Goal: Information Seeking & Learning: Check status

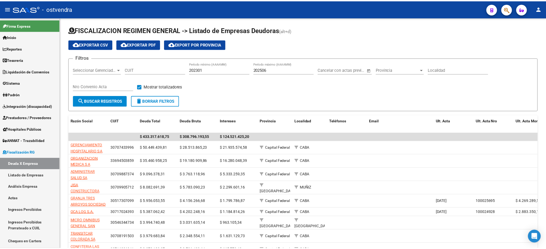
scroll to position [105, 0]
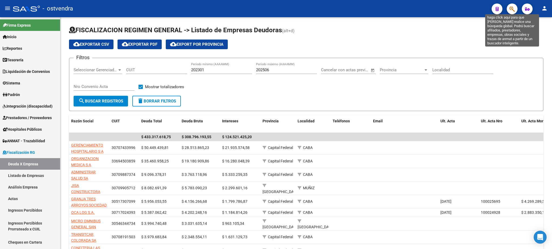
click at [512, 9] on icon "button" at bounding box center [511, 9] width 5 height 6
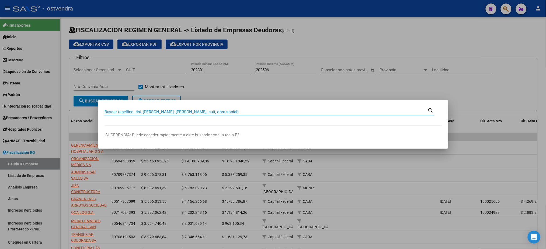
paste input "39852609"
type input "39852609"
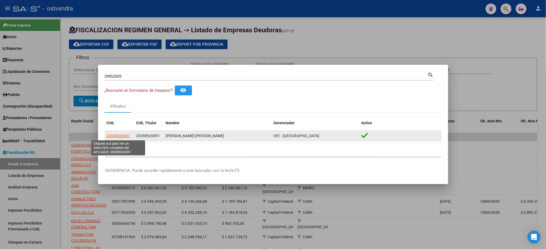
click at [128, 136] on span "20398526091" at bounding box center [119, 136] width 24 height 4
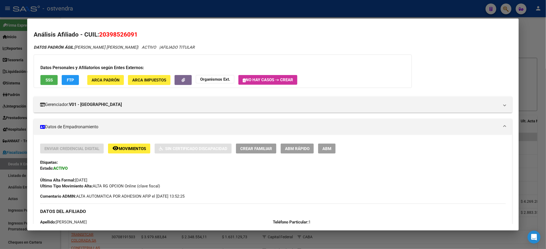
click at [42, 81] on button "SSS" at bounding box center [48, 80] width 17 height 10
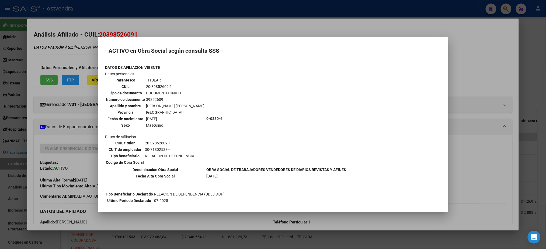
click at [201, 50] on h2 "--ACTIVO en Obra Social según consulta SSS--" at bounding box center [273, 50] width 337 height 5
click at [205, 27] on div at bounding box center [273, 124] width 546 height 249
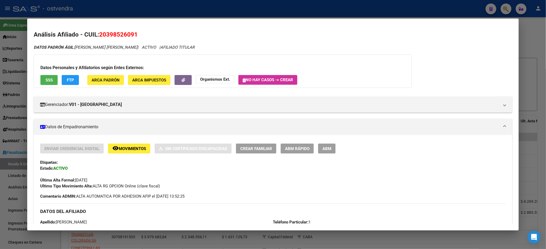
click at [68, 81] on span "FTP" at bounding box center [70, 80] width 7 height 5
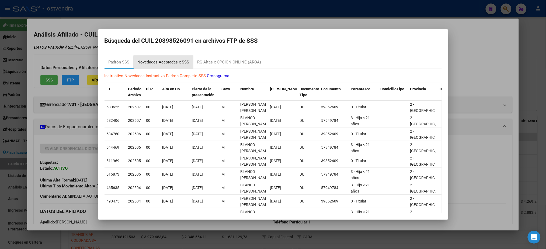
click at [192, 62] on div "Novedades Aceptadas x SSS" at bounding box center [164, 62] width 60 height 13
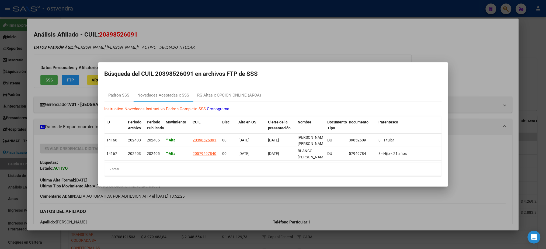
click at [225, 85] on mat-dialog-content "Padrón SSS Novedades Aceptadas x SSS RG Altas x OPCION ONLINE (ARCA) Instructiv…" at bounding box center [273, 133] width 350 height 96
click at [227, 44] on div at bounding box center [273, 124] width 546 height 249
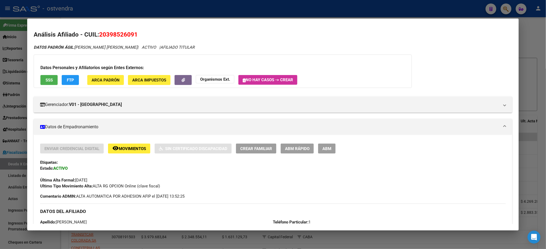
scroll to position [234, 0]
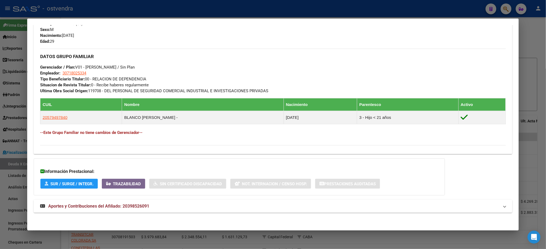
click at [185, 208] on mat-panel-title "Aportes y Contribuciones del Afiliado: 20398526091" at bounding box center [269, 206] width 459 height 6
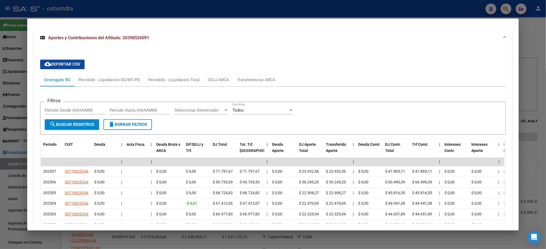
scroll to position [458, 0]
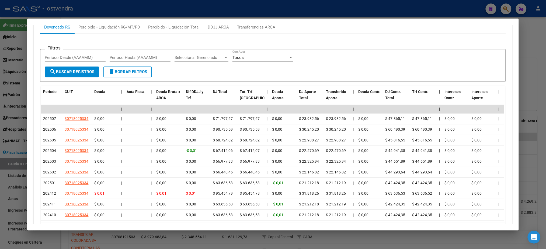
drag, startPoint x: 471, startPoint y: 8, endPoint x: 195, endPoint y: 27, distance: 277.0
click at [470, 9] on div at bounding box center [273, 124] width 546 height 249
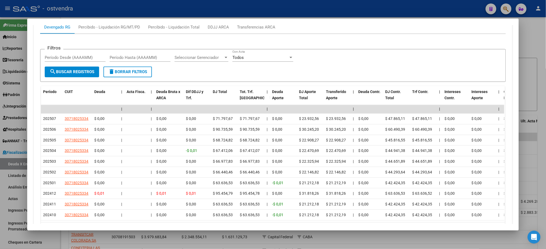
type textarea "20398526091"
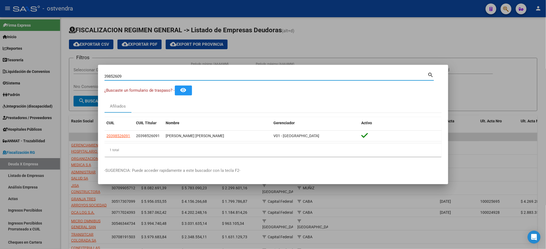
drag, startPoint x: 147, startPoint y: 78, endPoint x: 58, endPoint y: 77, distance: 89.7
click at [56, 78] on div "39852609 Buscar (apellido, dni, cuil, nro traspaso, cuit, obra social) search ¿…" at bounding box center [273, 124] width 546 height 249
paste input "0933327"
type input "30933327"
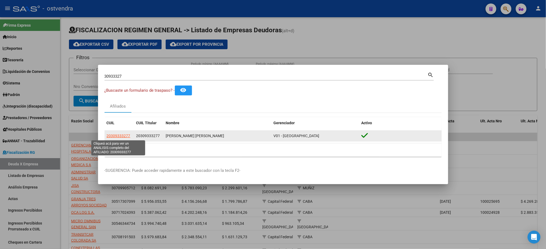
click at [121, 137] on span "20309333277" at bounding box center [119, 136] width 24 height 4
type textarea "20309333277"
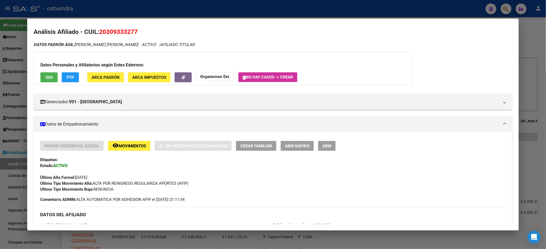
scroll to position [0, 0]
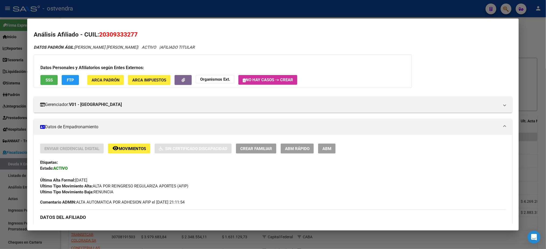
click at [50, 79] on span "SSS" at bounding box center [49, 80] width 7 height 5
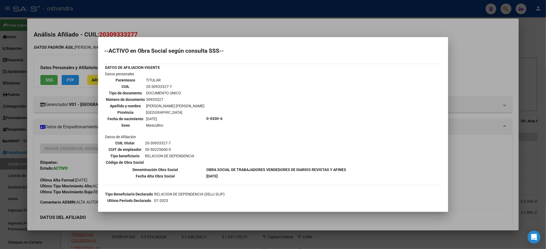
click at [50, 47] on div at bounding box center [273, 124] width 546 height 249
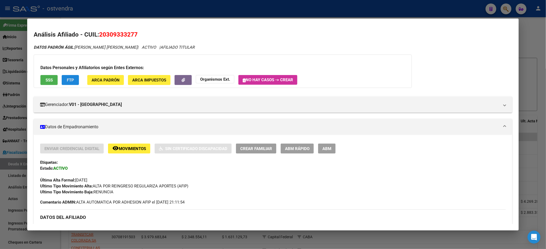
click at [71, 78] on span "FTP" at bounding box center [70, 80] width 7 height 5
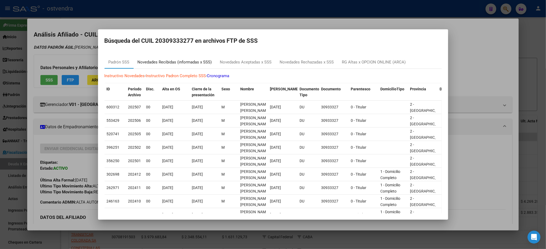
click at [206, 64] on div "Novedades Recibidas (informadas x SSS)" at bounding box center [175, 62] width 74 height 6
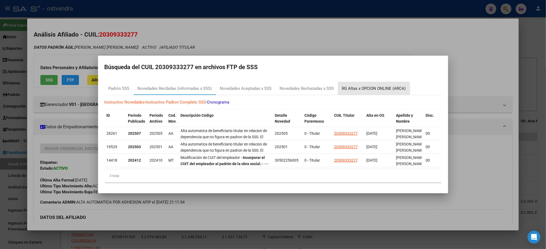
click at [342, 91] on div "RG Altas x OPCION ONLINE (ARCA)" at bounding box center [374, 88] width 72 height 13
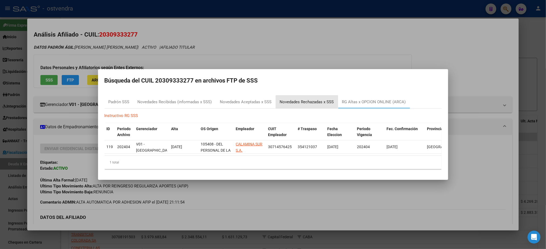
click at [317, 101] on div "Novedades Rechazadas x SSS" at bounding box center [307, 102] width 54 height 6
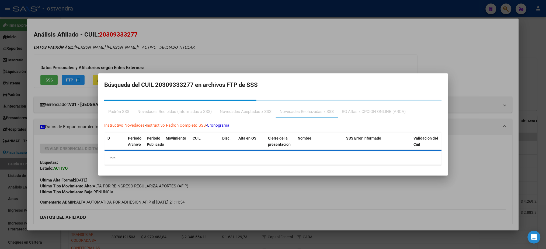
click at [287, 46] on div at bounding box center [273, 124] width 546 height 249
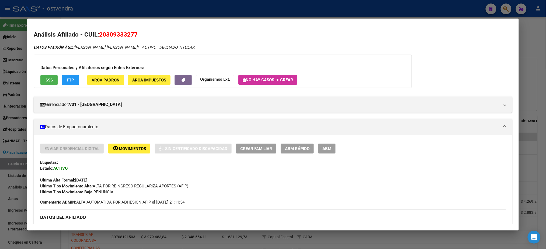
drag, startPoint x: 329, startPoint y: 14, endPoint x: 375, endPoint y: 13, distance: 45.8
click at [339, 12] on div at bounding box center [273, 124] width 546 height 249
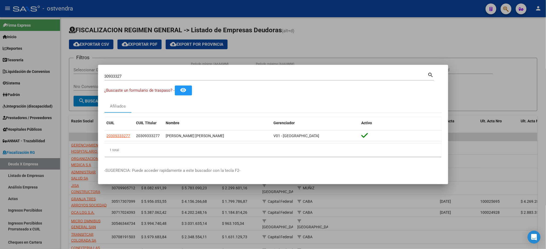
click at [259, 36] on div at bounding box center [273, 124] width 546 height 249
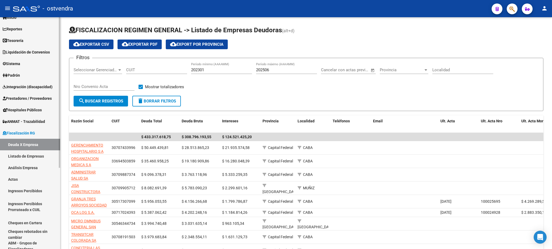
scroll to position [126, 0]
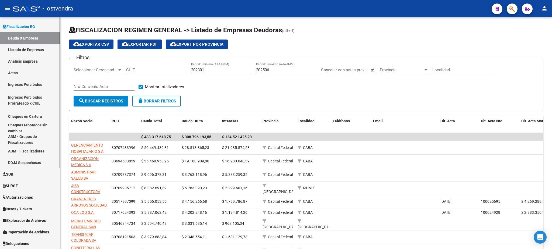
click at [30, 220] on span "Explorador de Archivos" at bounding box center [24, 221] width 43 height 6
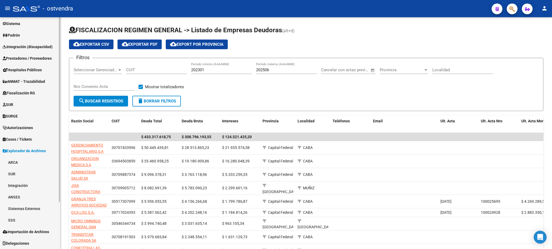
scroll to position [59, 0]
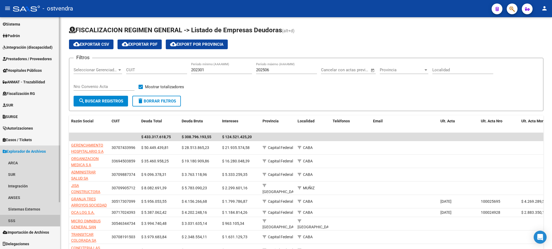
click at [31, 220] on link "SSS" at bounding box center [30, 221] width 60 height 12
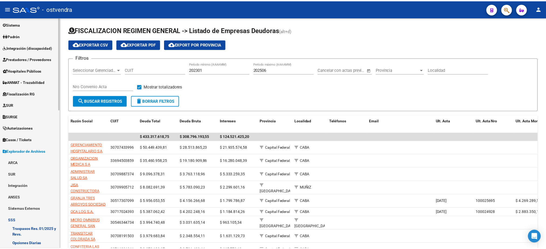
scroll to position [203, 0]
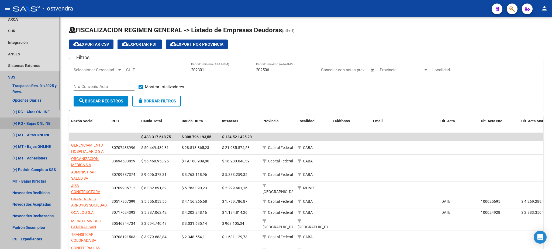
click at [37, 120] on link "(+) RG - Bajas ONLINE" at bounding box center [30, 124] width 60 height 12
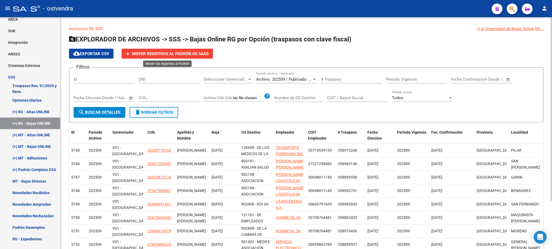
click at [199, 54] on span "Mover registros al PADRÓN de SAAS" at bounding box center [170, 53] width 76 height 5
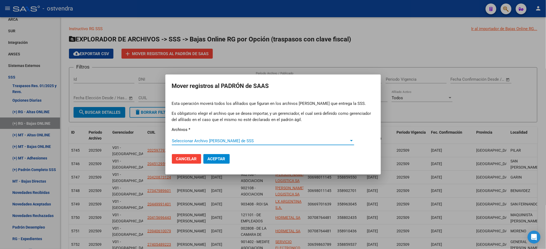
click at [276, 140] on span "Seleccionar Archivo [PERSON_NAME] de SSS" at bounding box center [260, 141] width 177 height 5
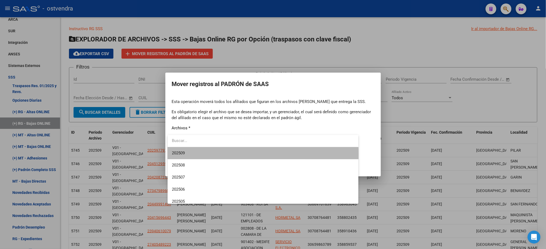
click at [263, 155] on span "202509" at bounding box center [263, 153] width 182 height 12
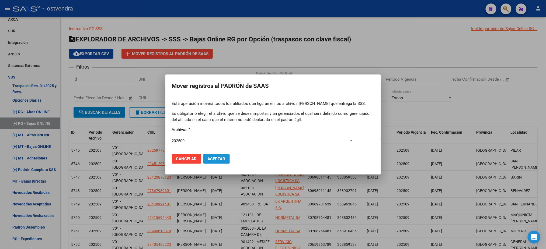
click at [222, 161] on span "Aceptar" at bounding box center [217, 159] width 18 height 5
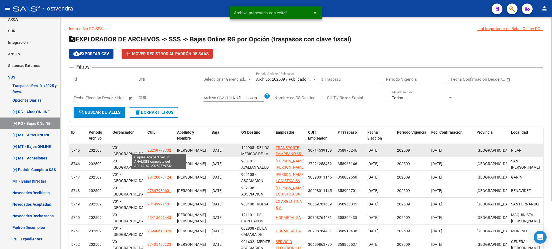
click at [162, 151] on span "20259779732" at bounding box center [159, 150] width 24 height 4
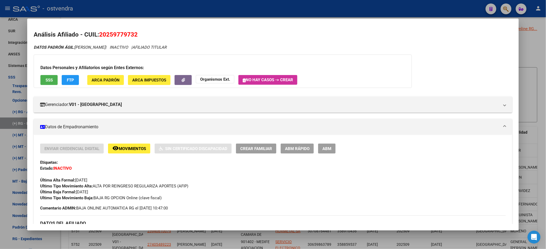
click at [136, 5] on div at bounding box center [273, 124] width 546 height 249
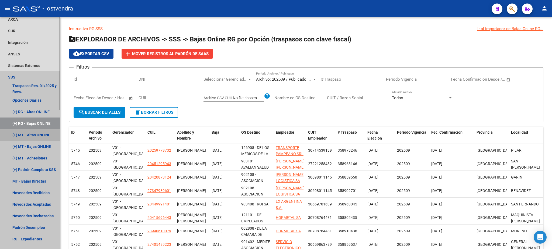
click at [39, 132] on link "(+) MT - Altas ONLINE" at bounding box center [30, 135] width 60 height 12
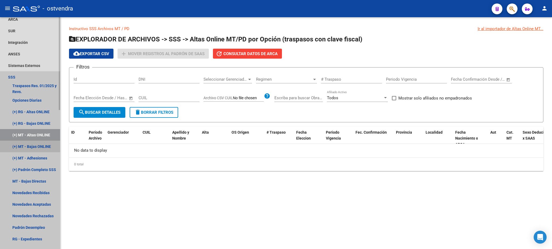
click at [39, 144] on link "(+) MT - Bajas ONLINE" at bounding box center [30, 147] width 60 height 12
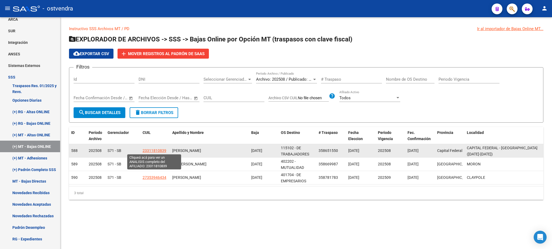
click at [161, 149] on span "23311810839" at bounding box center [154, 151] width 24 height 4
type textarea "23311810839"
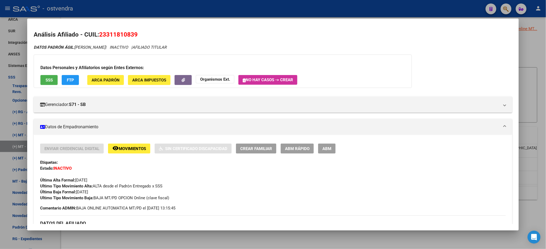
click at [279, 11] on div at bounding box center [273, 124] width 546 height 249
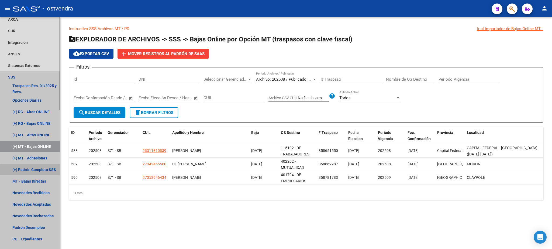
click at [34, 171] on link "(+) Padrón Completo SSS" at bounding box center [30, 170] width 60 height 12
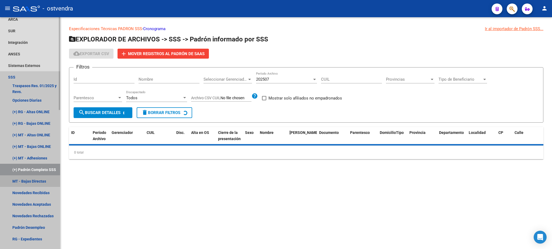
click at [35, 179] on link "MT - Bajas Directas" at bounding box center [30, 182] width 60 height 12
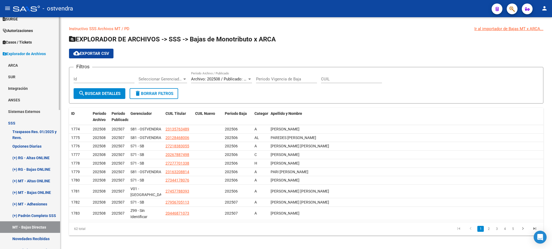
scroll to position [155, 0]
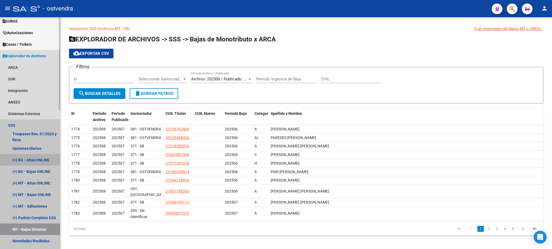
click at [38, 160] on link "(+) RG - Altas ONLINE" at bounding box center [30, 160] width 60 height 12
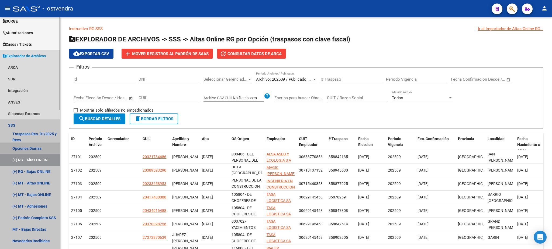
click at [18, 148] on link "Opciones Diarias" at bounding box center [30, 149] width 60 height 12
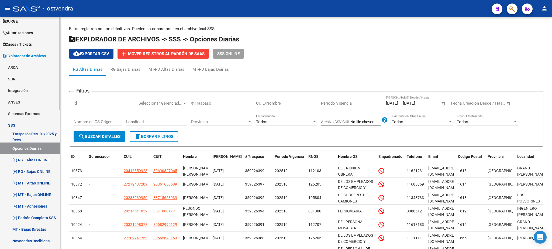
click at [22, 137] on link "Traspasos Res. 01/2025 y Revs." at bounding box center [30, 137] width 60 height 12
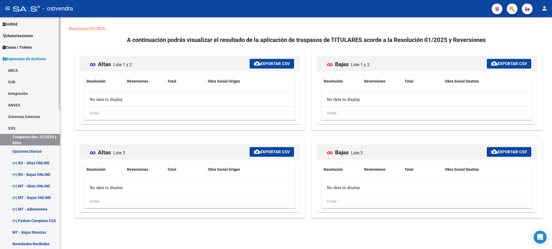
scroll to position [155, 0]
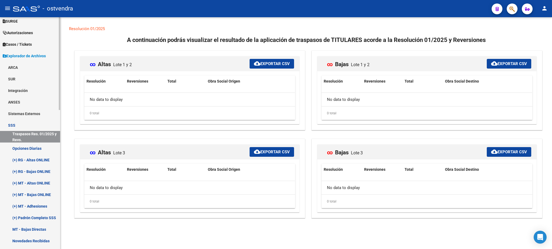
click at [30, 137] on link "Traspasos Res. 01/2025 y Revs." at bounding box center [30, 137] width 60 height 12
click at [23, 133] on link "Traspasos Res. 01/2025 y Revs." at bounding box center [30, 137] width 60 height 12
click at [24, 146] on link "Opciones Diarias" at bounding box center [30, 149] width 60 height 12
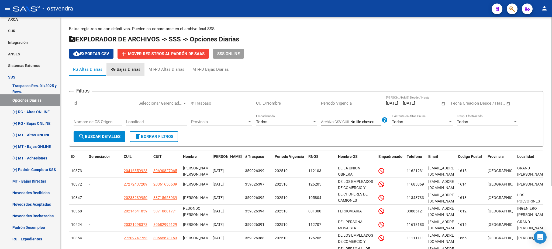
click at [127, 68] on div "RG Bajas Diarias" at bounding box center [125, 70] width 30 height 6
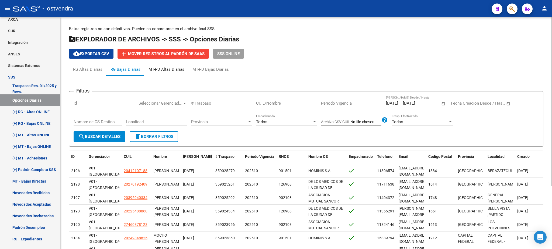
click at [177, 67] on div "MT-PD Altas Diarias" at bounding box center [166, 70] width 36 height 6
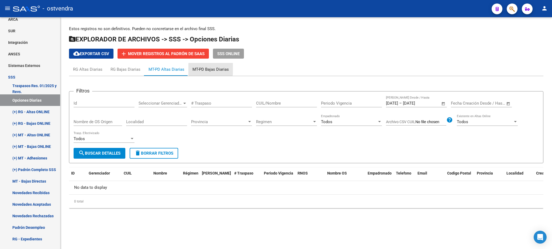
click at [194, 67] on div "MT-PD Bajas Diarias" at bounding box center [210, 70] width 36 height 6
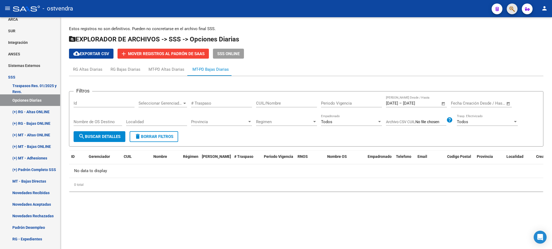
click at [512, 5] on span "button" at bounding box center [511, 9] width 5 height 11
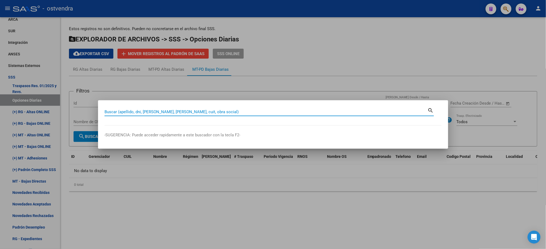
paste input "39331533"
type input "39331533"
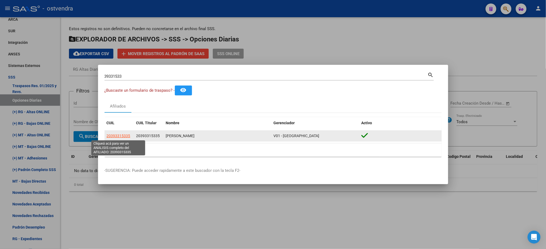
click at [124, 136] on span "20393315335" at bounding box center [119, 136] width 24 height 4
type textarea "20393315335"
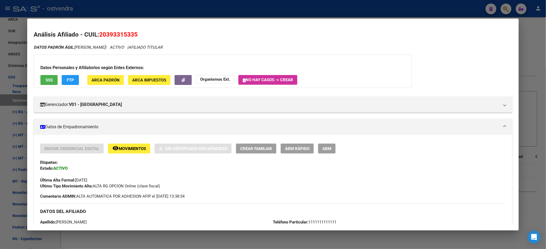
click at [57, 78] on div "Datos Personales y Afiliatorios según Entes Externos: SSS FTP ARCA Padrón ARCA …" at bounding box center [223, 71] width 378 height 33
click at [48, 79] on span "SSS" at bounding box center [49, 80] width 7 height 5
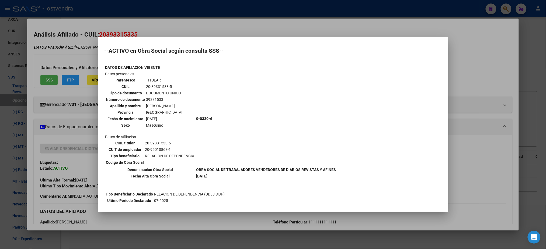
drag, startPoint x: 93, startPoint y: 44, endPoint x: 75, endPoint y: 69, distance: 30.5
click at [93, 44] on div at bounding box center [273, 124] width 546 height 249
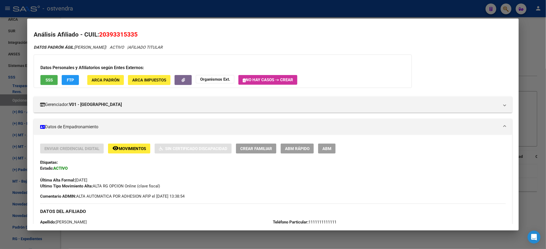
click at [70, 80] on span "FTP" at bounding box center [70, 80] width 7 height 5
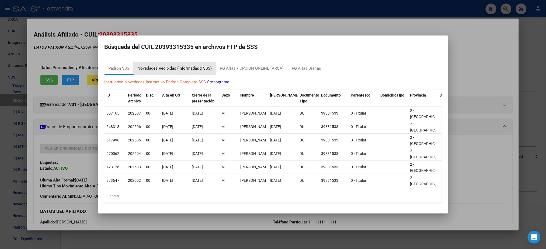
click at [197, 65] on div "Novedades Recibidas (informadas x SSS)" at bounding box center [175, 68] width 74 height 6
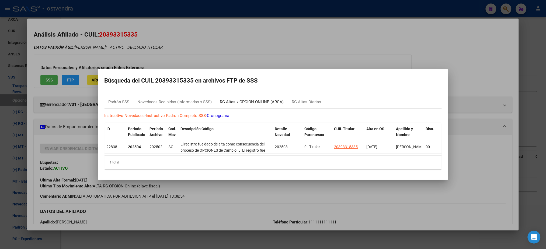
drag, startPoint x: 265, startPoint y: 95, endPoint x: 287, endPoint y: 98, distance: 22.0
click at [265, 96] on div "RG Altas x OPCION ONLINE (ARCA)" at bounding box center [252, 102] width 72 height 13
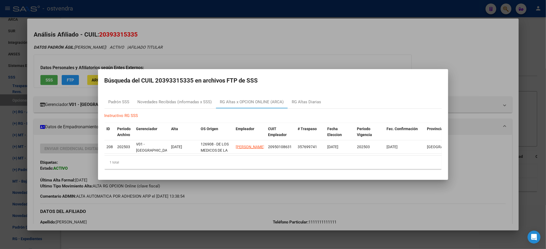
click at [290, 50] on div at bounding box center [273, 124] width 546 height 249
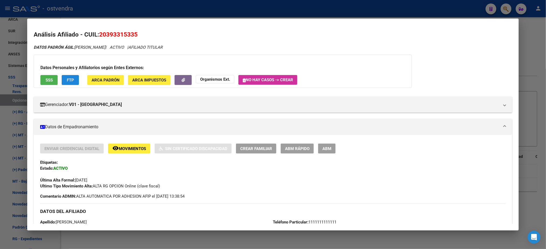
click at [76, 84] on button "FTP" at bounding box center [70, 80] width 17 height 10
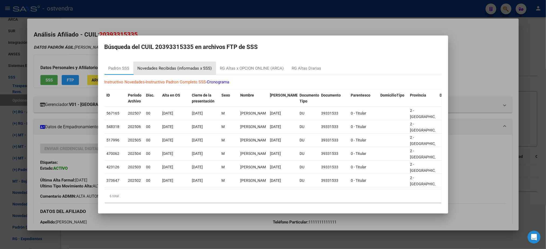
click at [165, 70] on div "Novedades Recibidas (informadas x SSS)" at bounding box center [175, 68] width 82 height 13
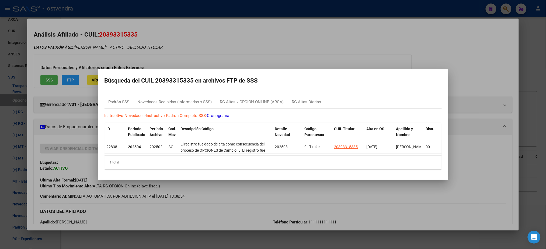
click at [170, 50] on div at bounding box center [273, 124] width 546 height 249
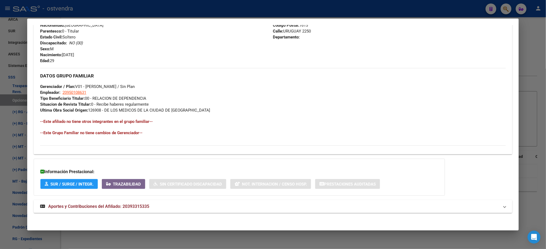
scroll to position [215, 0]
click at [168, 200] on mat-expansion-panel-header "Aportes y Contribuciones del Afiliado: 20393315335" at bounding box center [273, 206] width 478 height 13
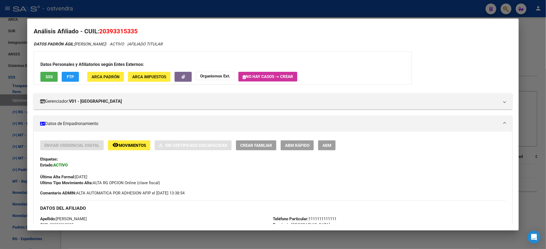
scroll to position [0, 0]
